Goal: Navigation & Orientation: Understand site structure

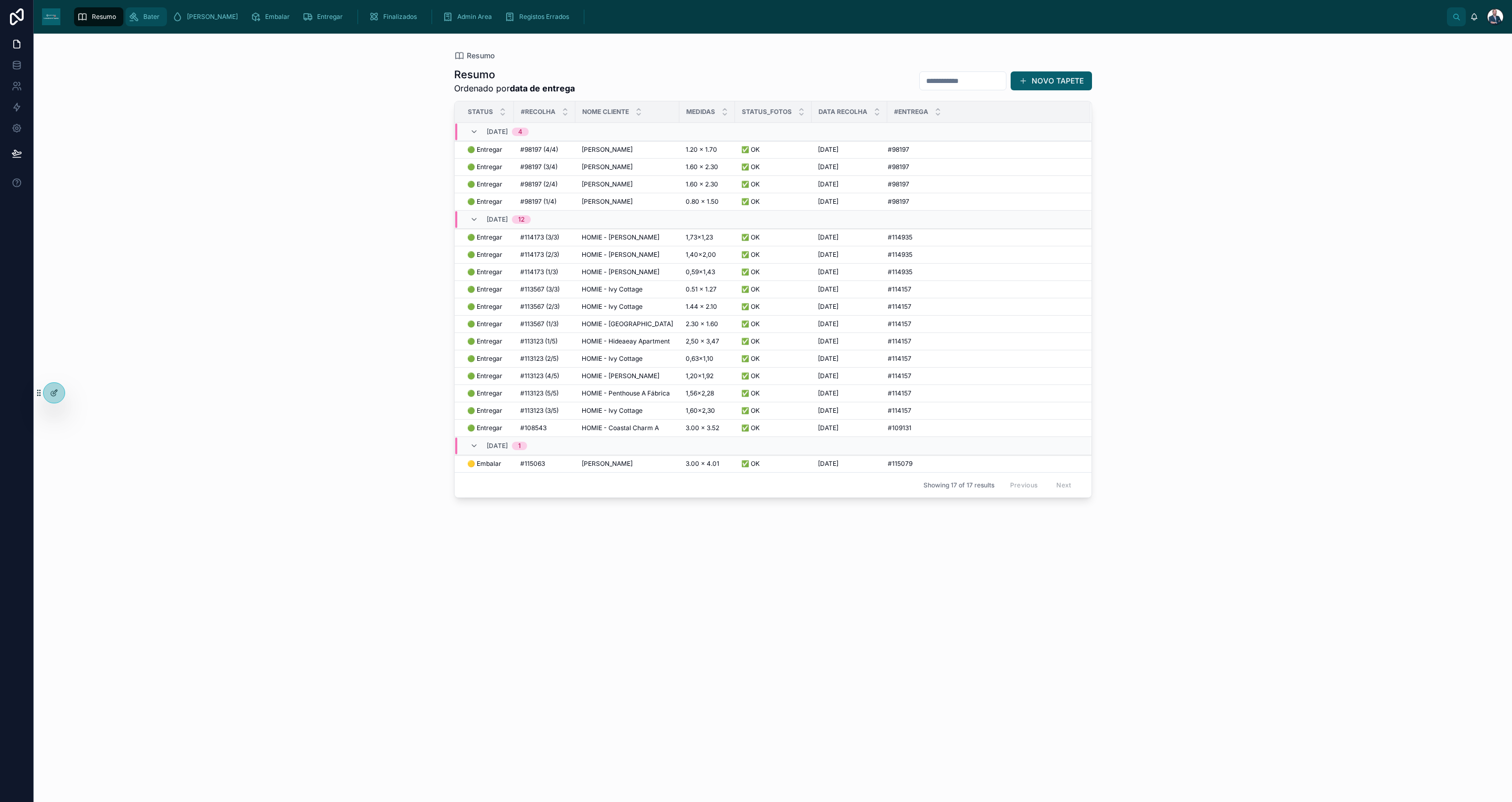
click at [151, 26] on link "Bater" at bounding box center [146, 17] width 42 height 19
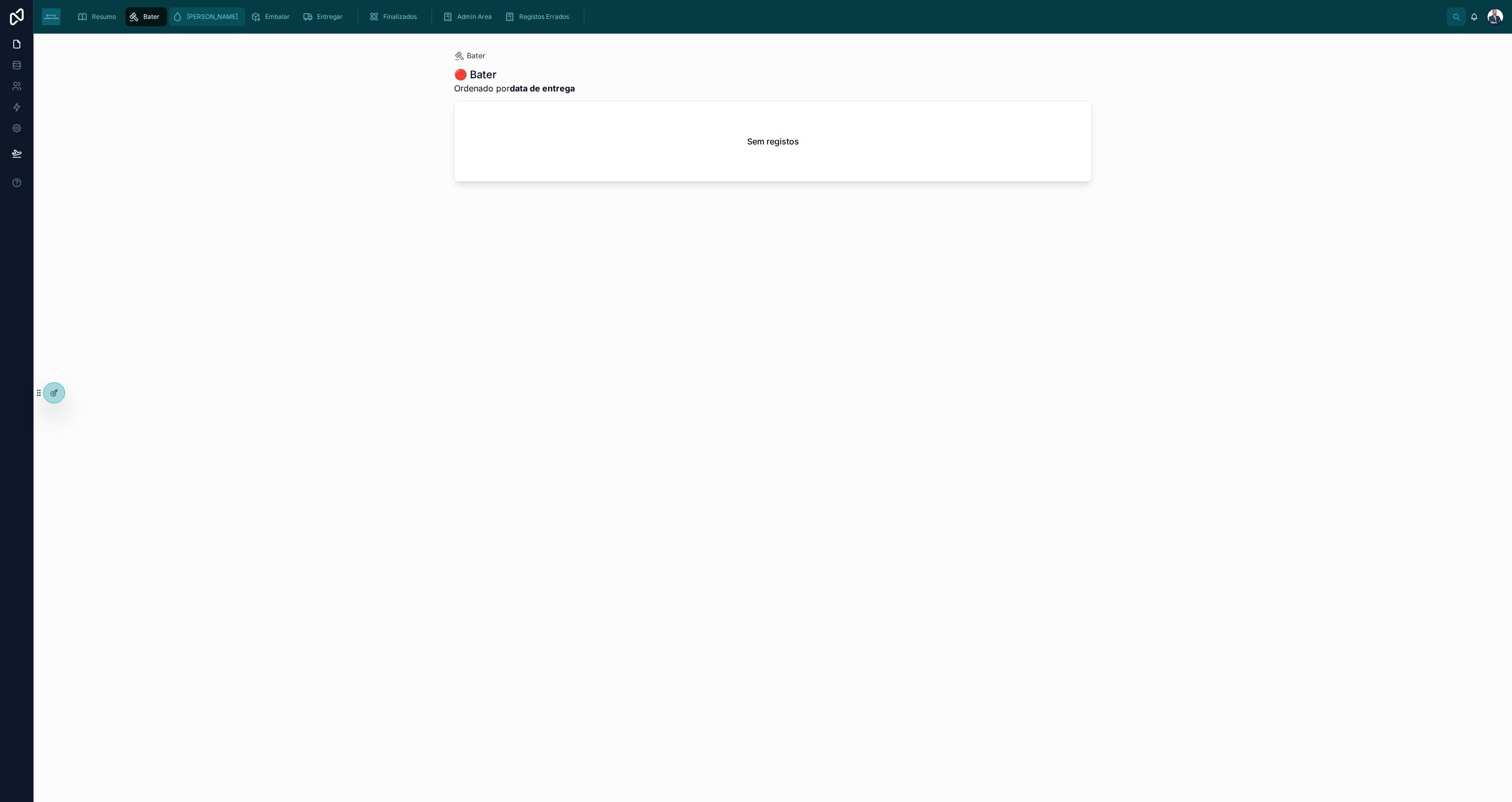
click at [182, 17] on div "[PERSON_NAME]" at bounding box center [207, 16] width 70 height 17
click at [265, 17] on span "Embalar" at bounding box center [277, 16] width 25 height 8
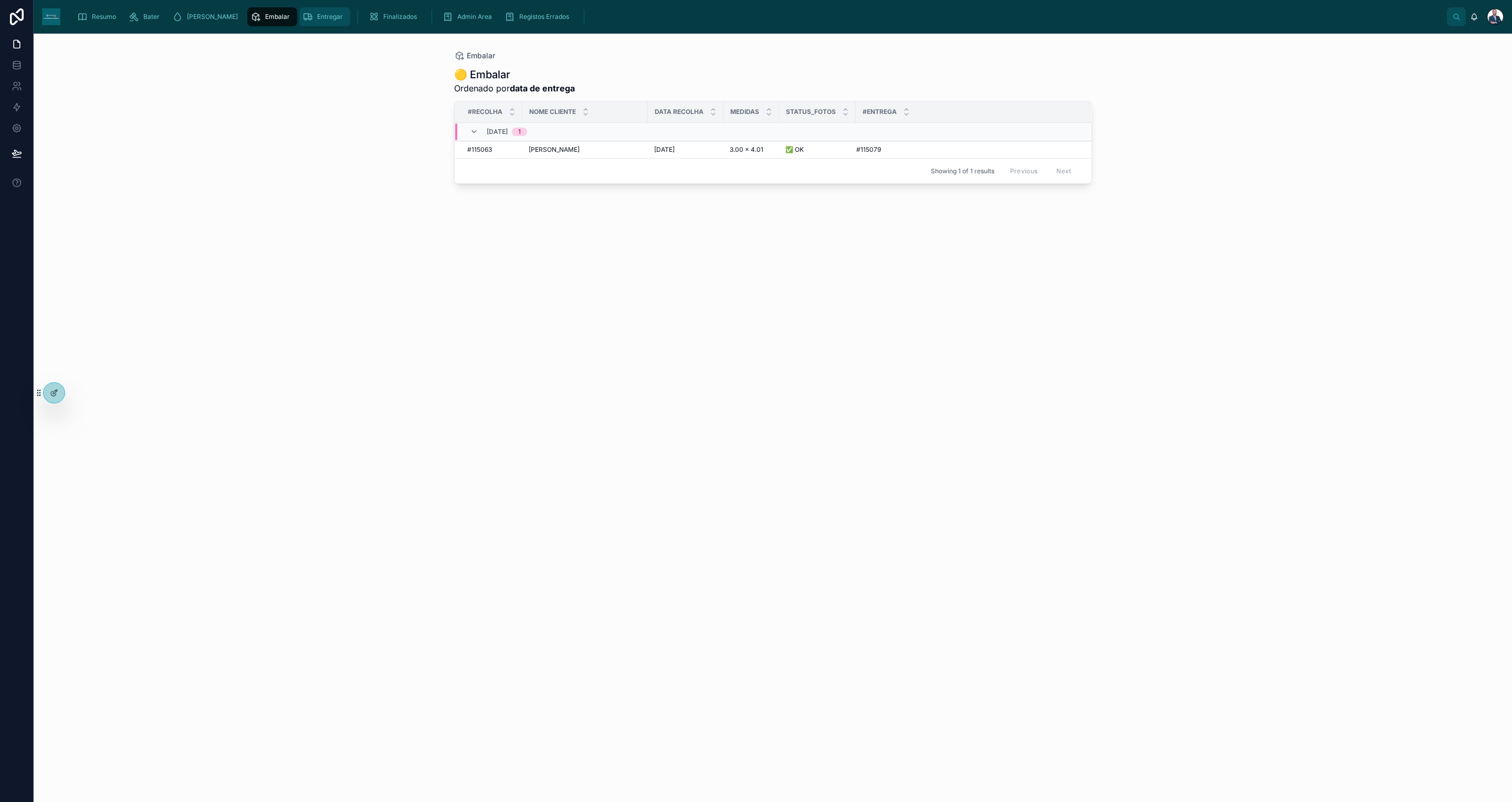
click at [317, 13] on span "Entregar" at bounding box center [330, 16] width 26 height 8
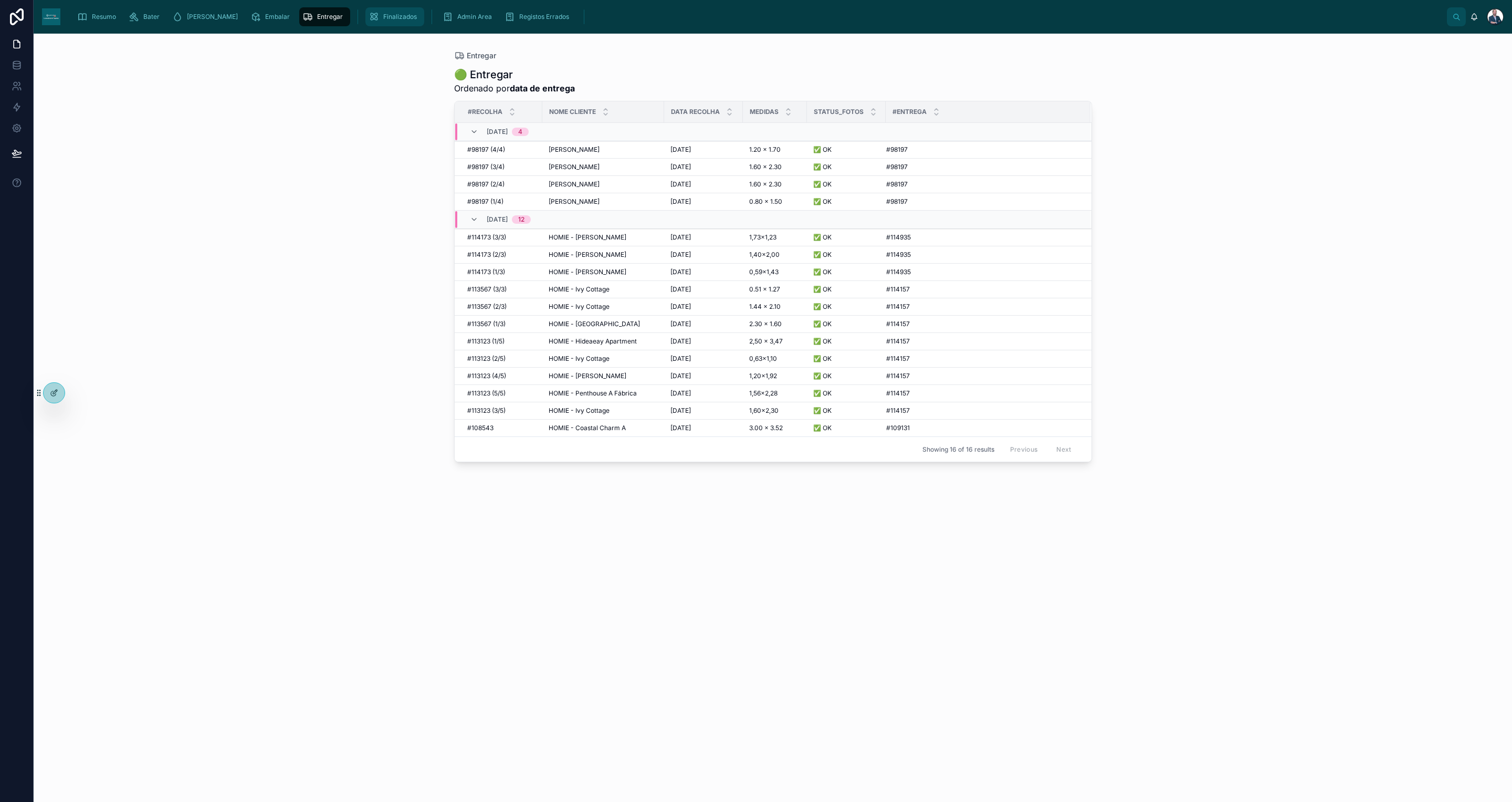
click at [383, 16] on span "Finalizados" at bounding box center [399, 16] width 33 height 8
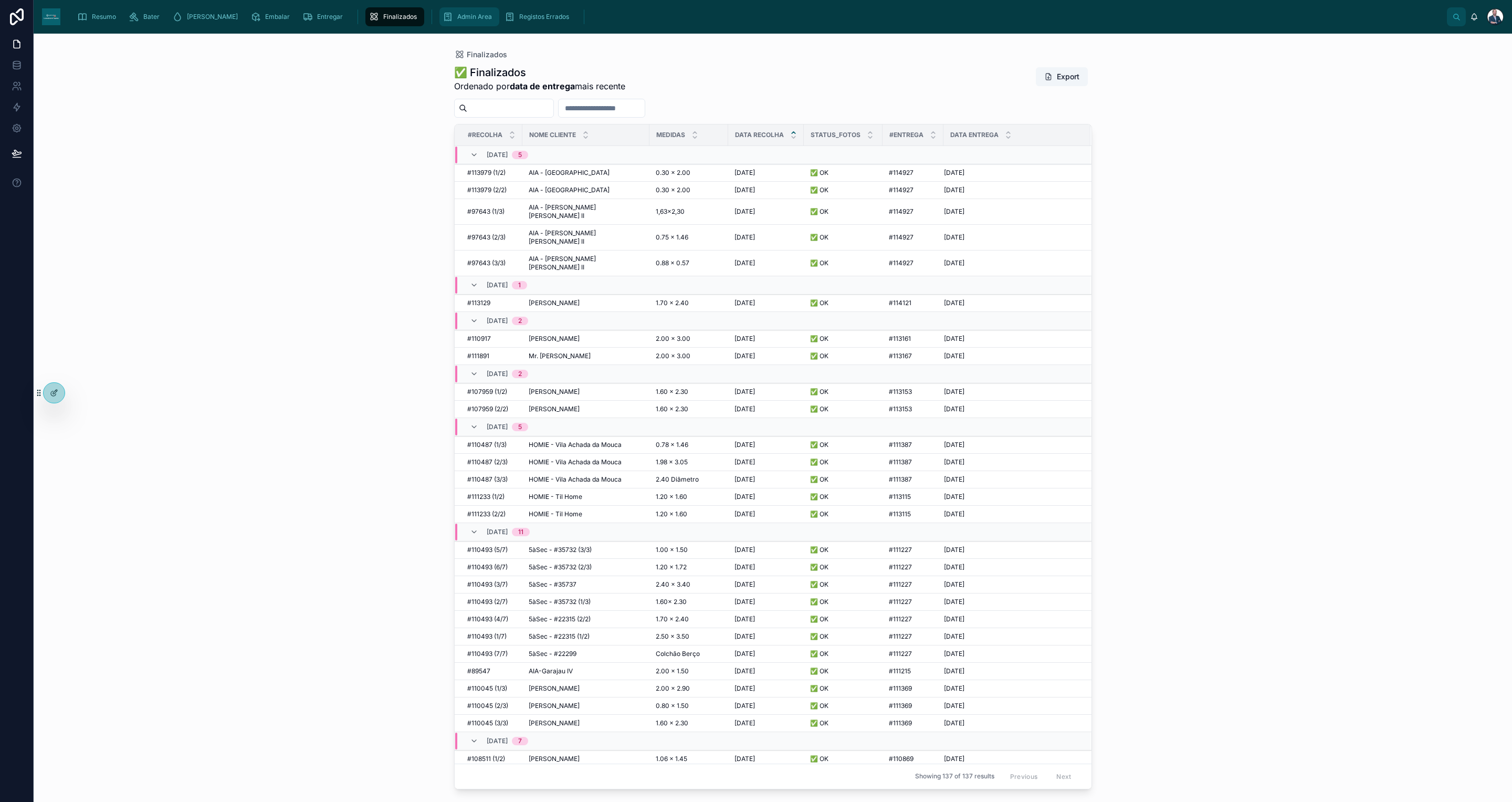
click at [457, 15] on span "Admin Area" at bounding box center [474, 16] width 35 height 8
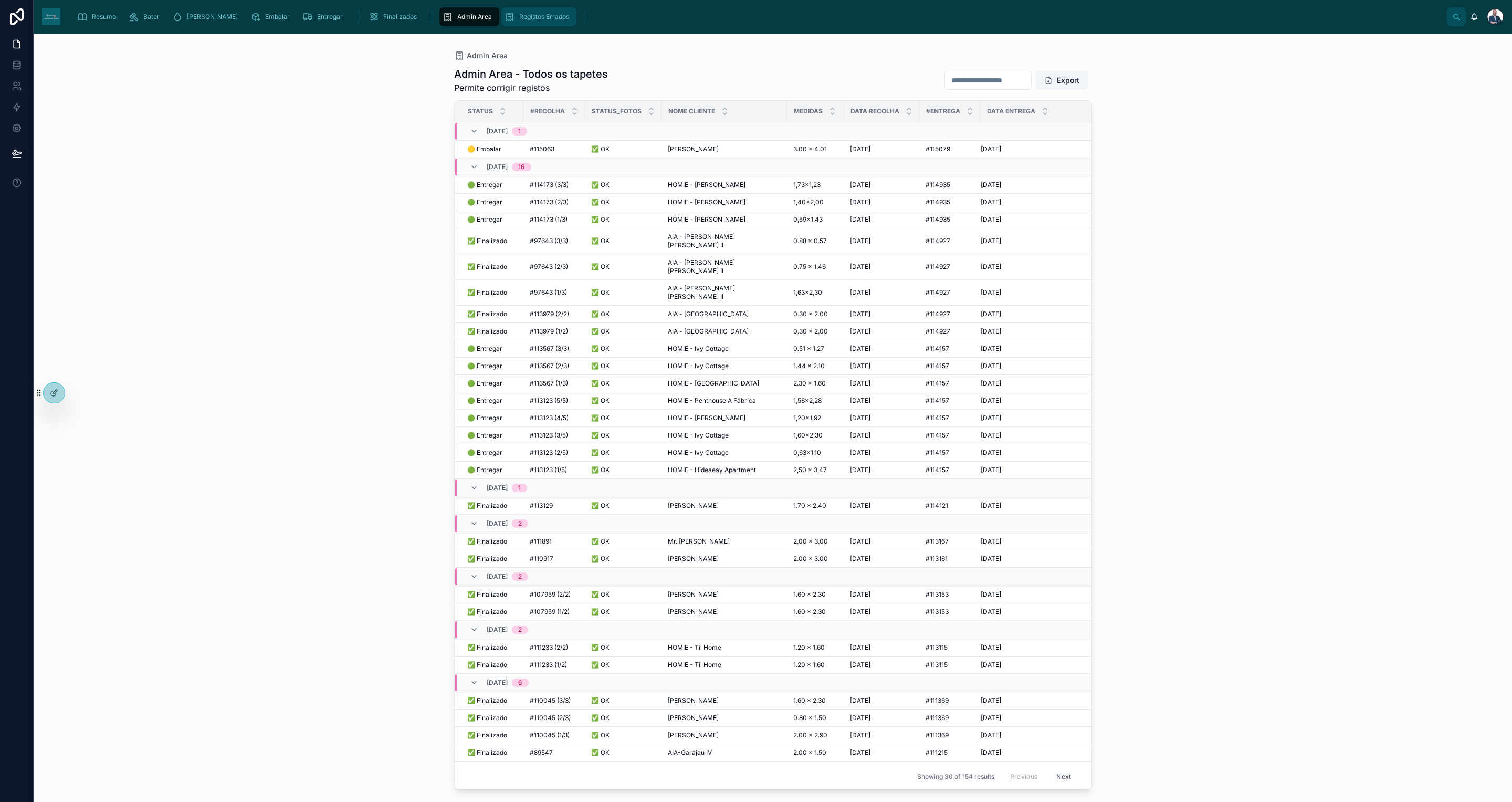
click at [505, 14] on icon "scrollable content" at bounding box center [510, 17] width 11 height 11
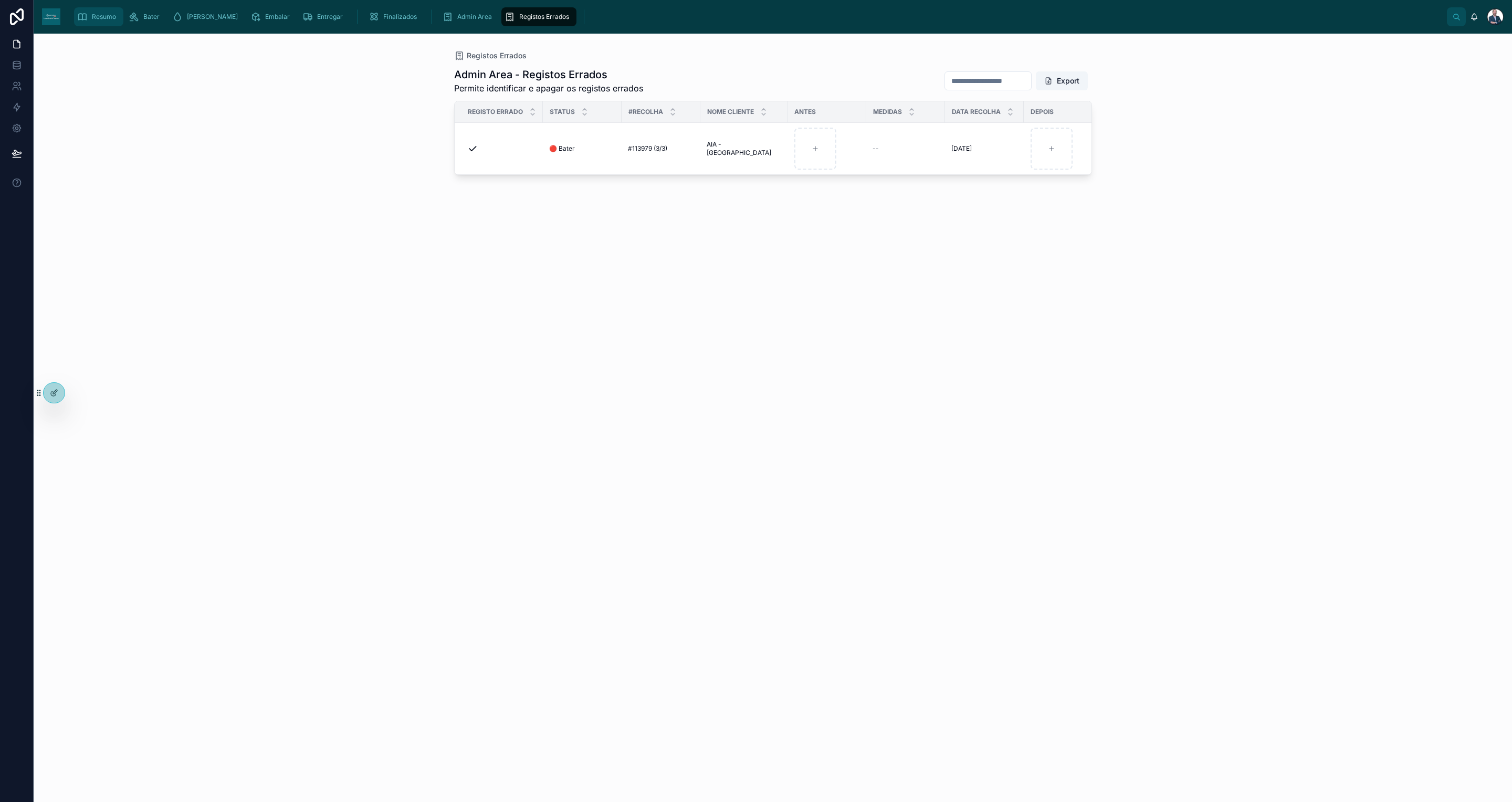
click at [79, 15] on icon "scrollable content" at bounding box center [82, 17] width 11 height 11
